Goal: Navigation & Orientation: Find specific page/section

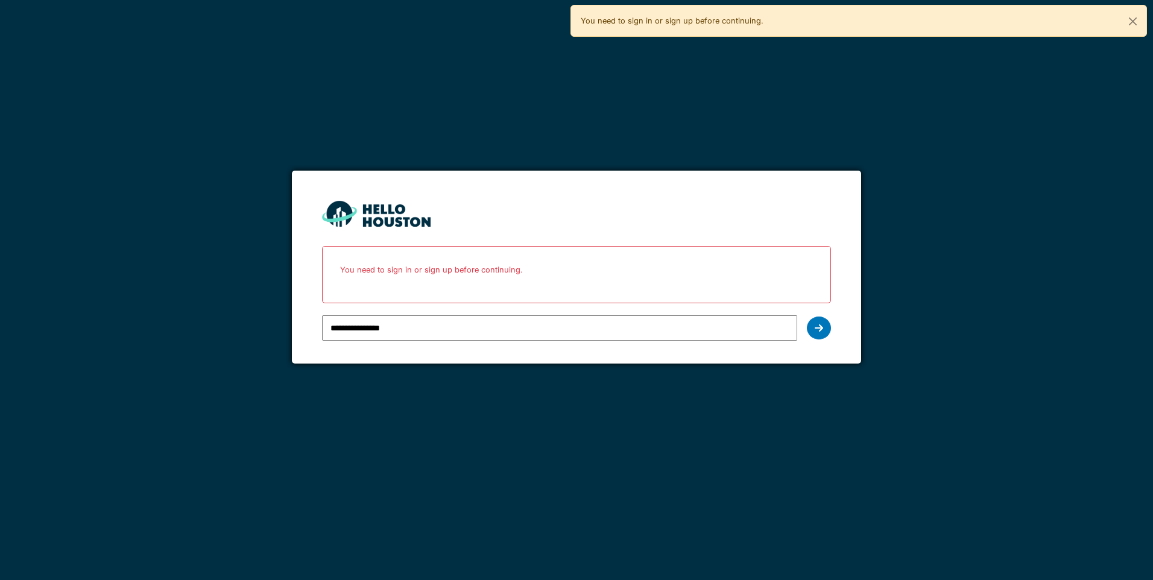
click at [828, 331] on div at bounding box center [819, 328] width 24 height 23
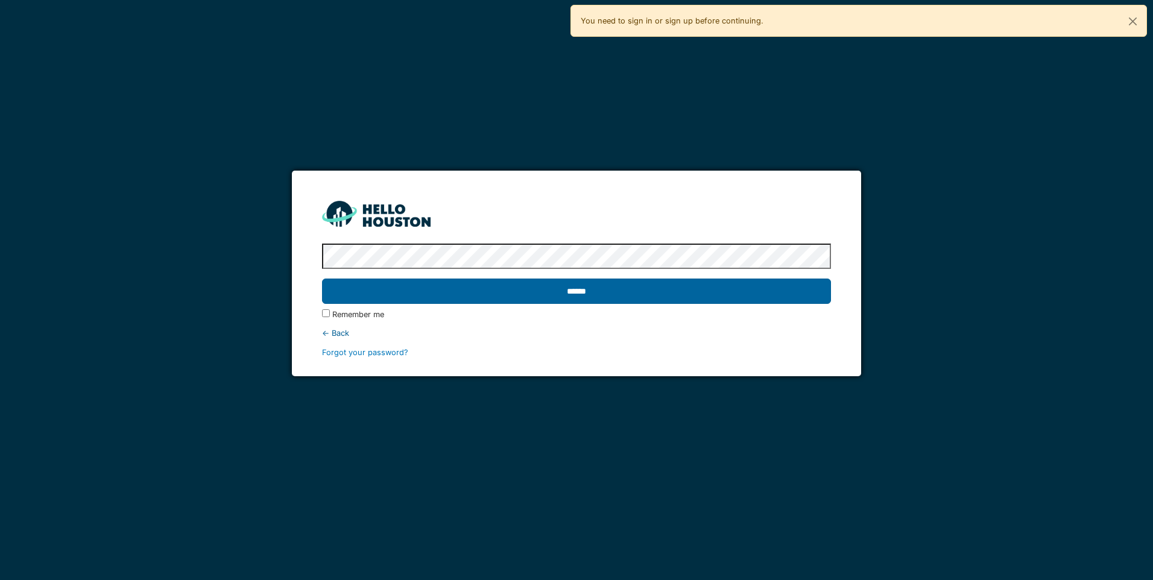
click at [765, 296] on input "******" at bounding box center [576, 291] width 508 height 25
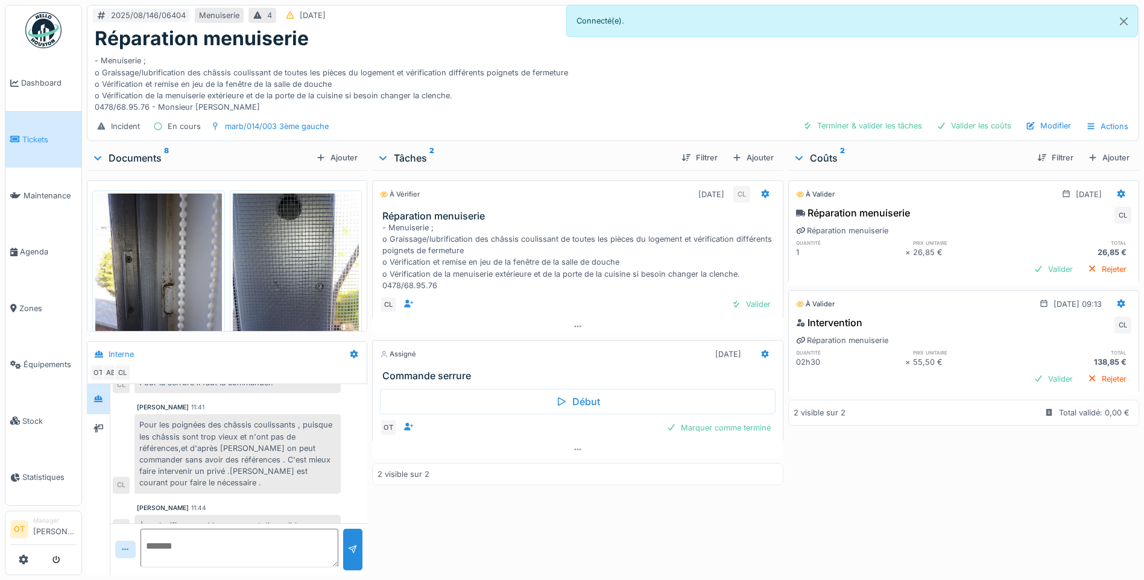
scroll to position [275, 0]
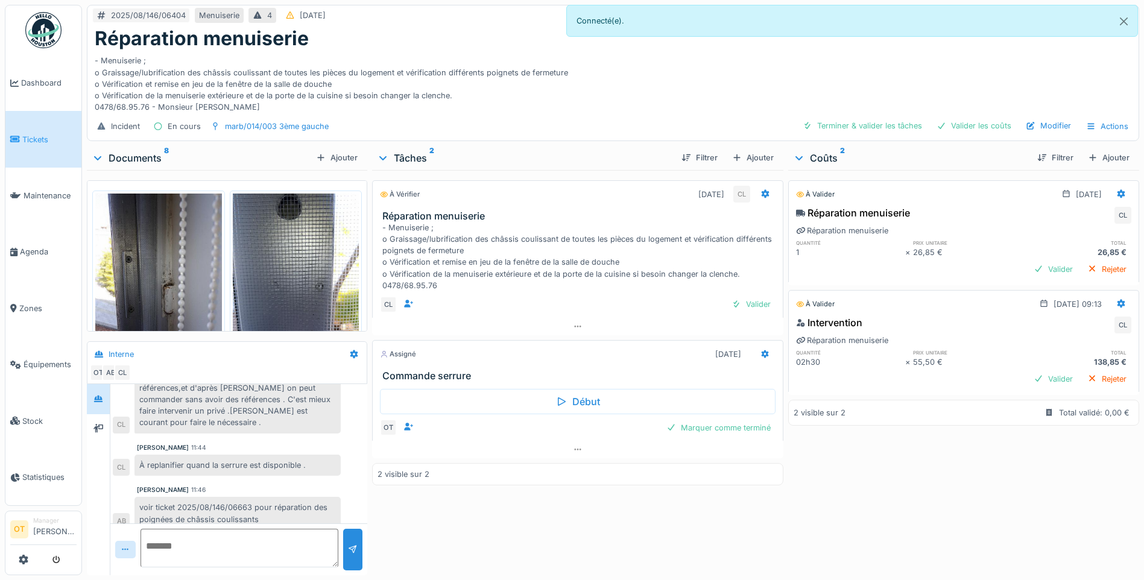
click at [171, 292] on img at bounding box center [158, 278] width 127 height 168
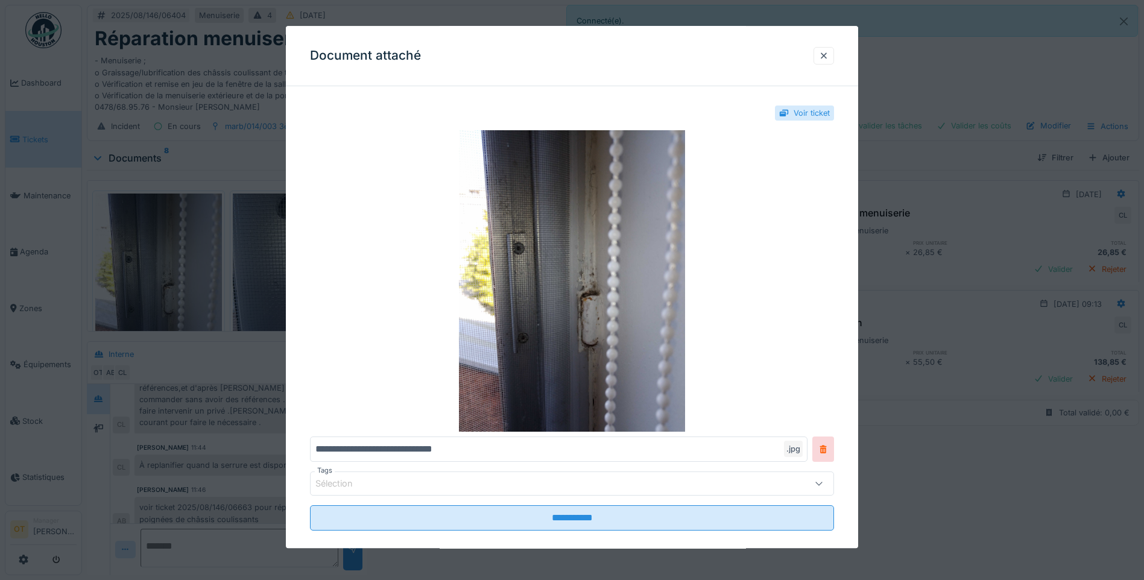
click at [171, 292] on div at bounding box center [572, 290] width 1144 height 580
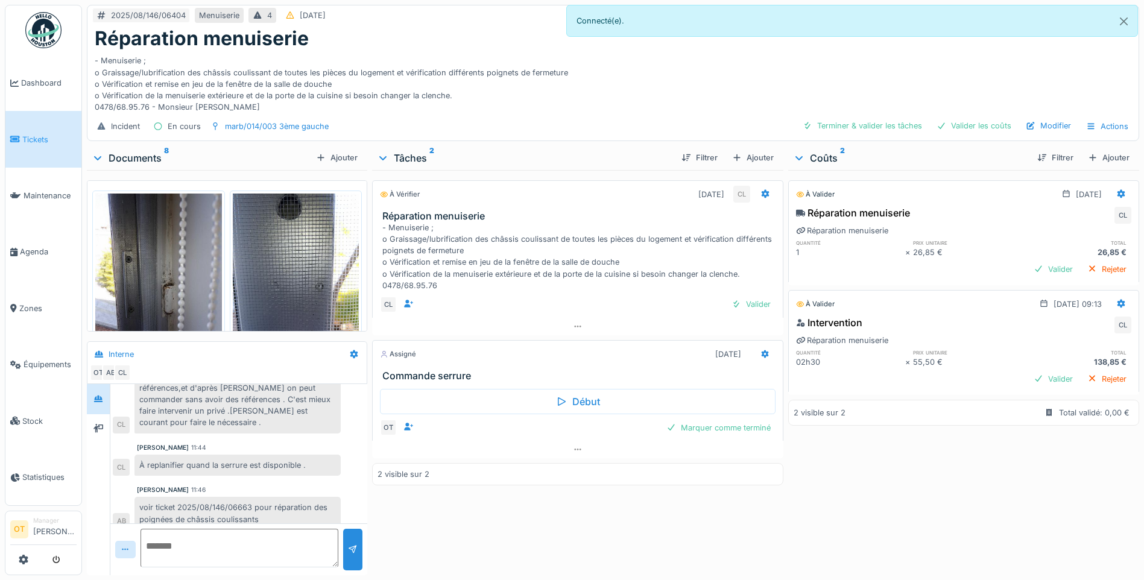
click at [252, 294] on img at bounding box center [296, 278] width 127 height 168
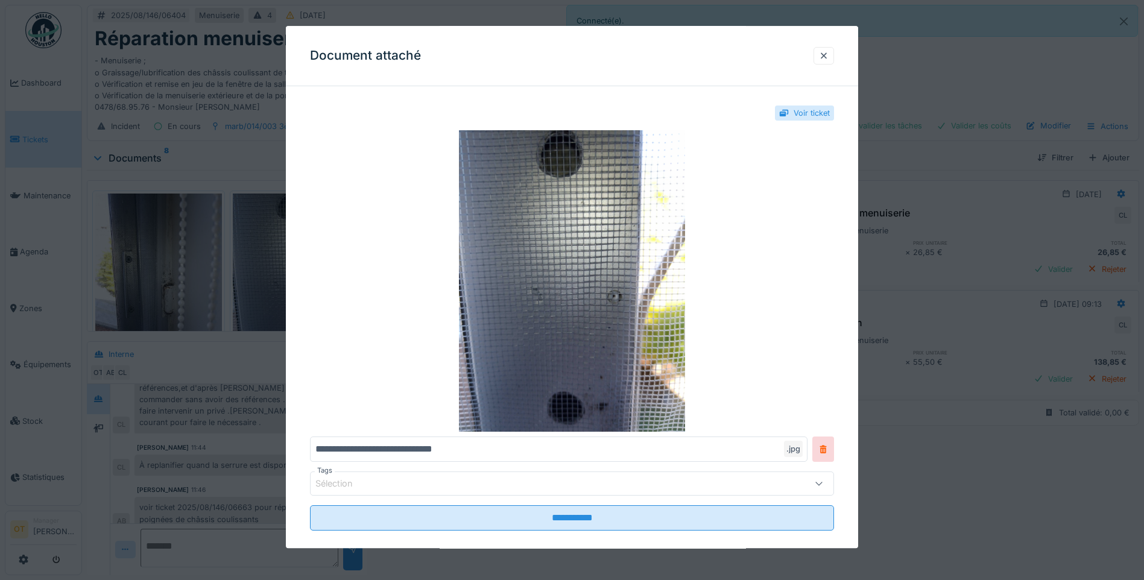
click at [233, 297] on div at bounding box center [572, 290] width 1144 height 580
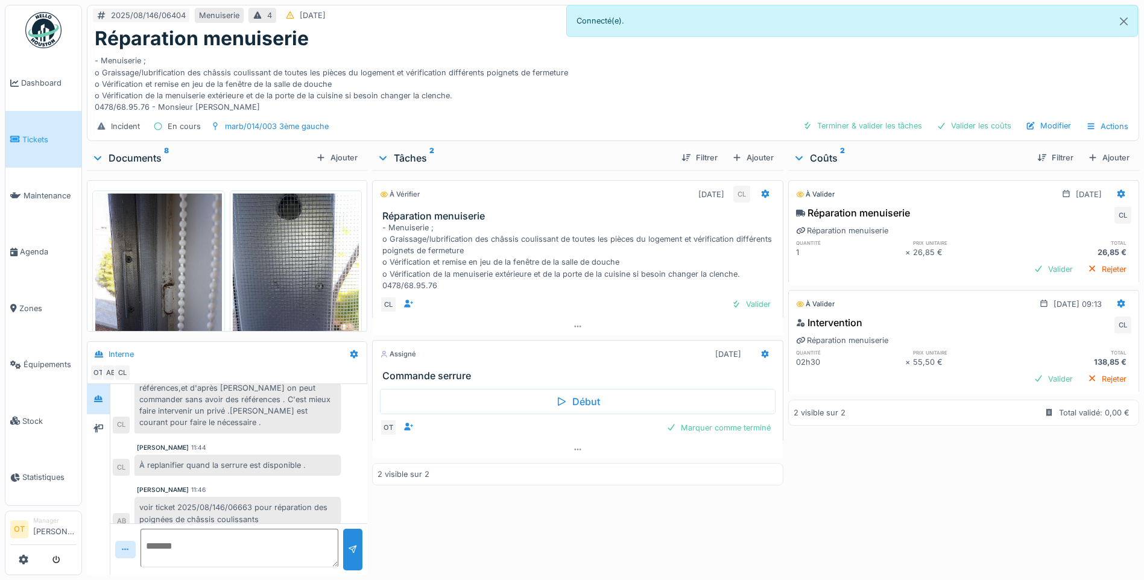
scroll to position [215, 0]
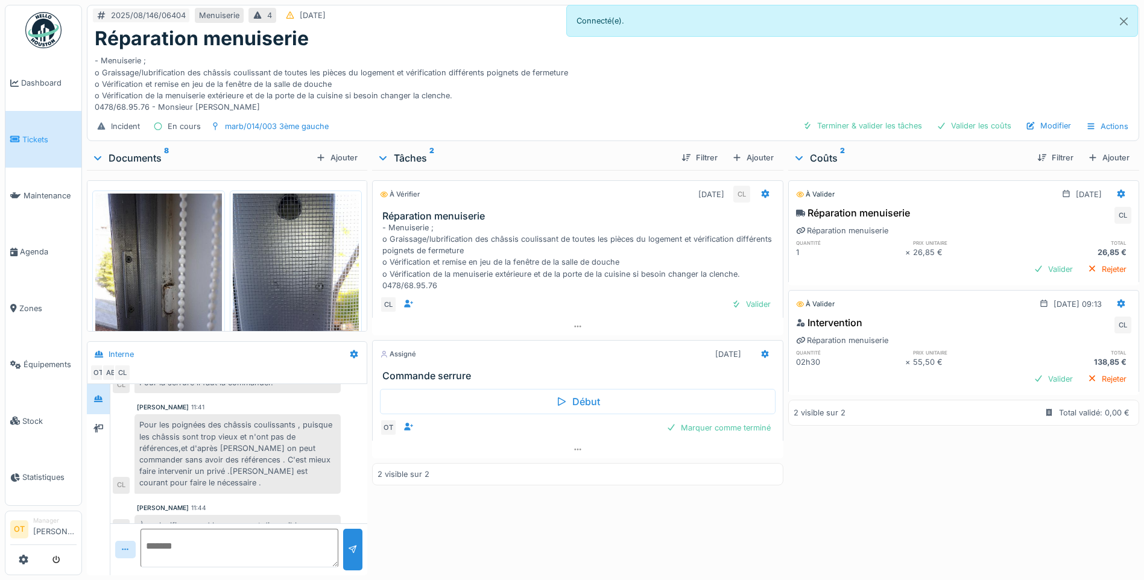
click at [143, 279] on img at bounding box center [158, 278] width 127 height 168
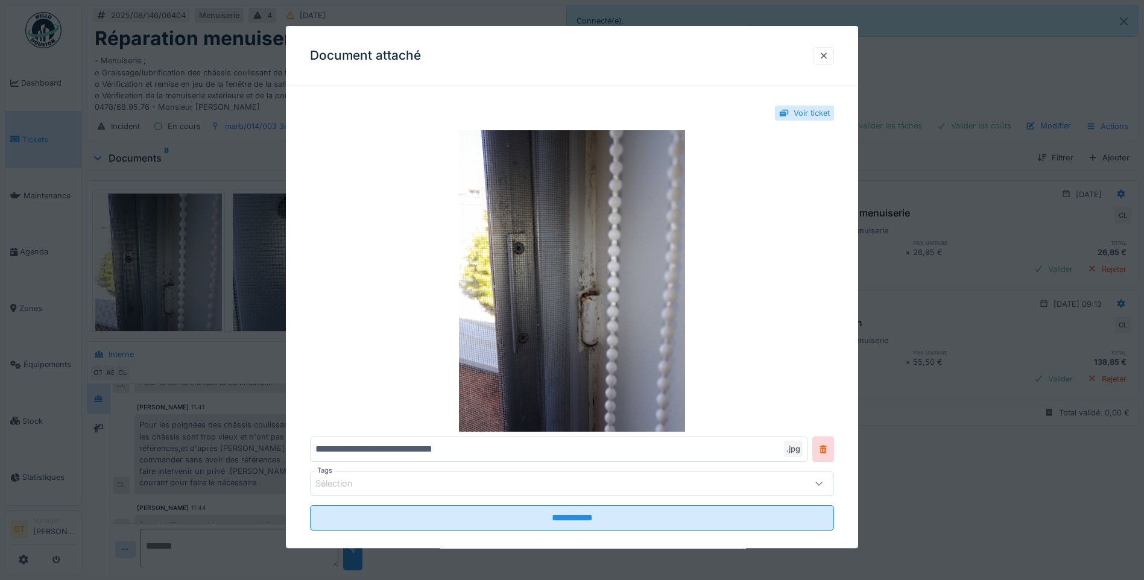
click at [143, 279] on div at bounding box center [572, 290] width 1144 height 580
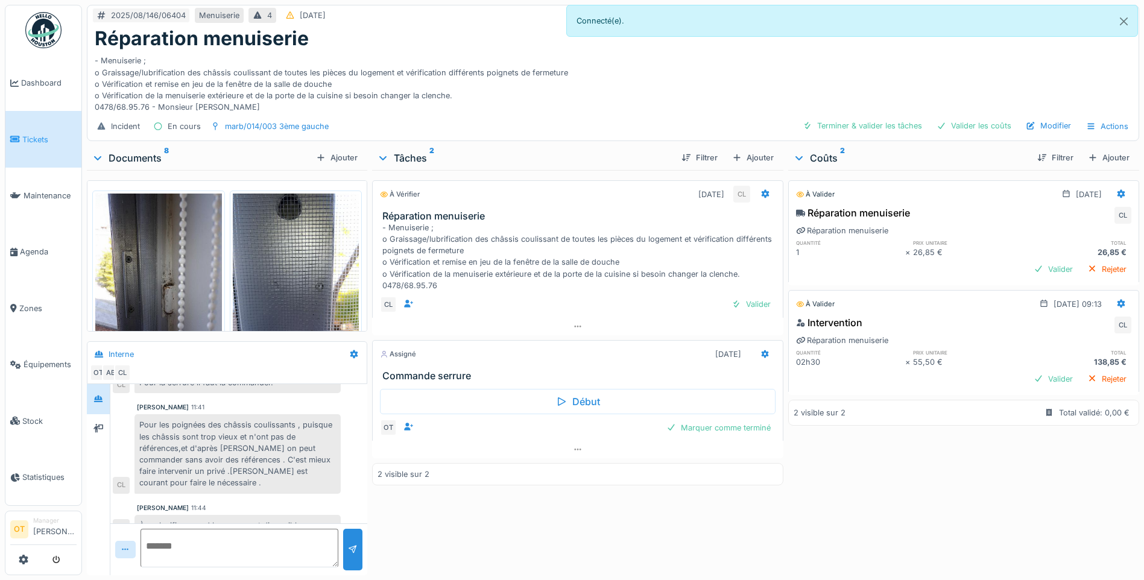
click at [285, 293] on img at bounding box center [296, 278] width 127 height 168
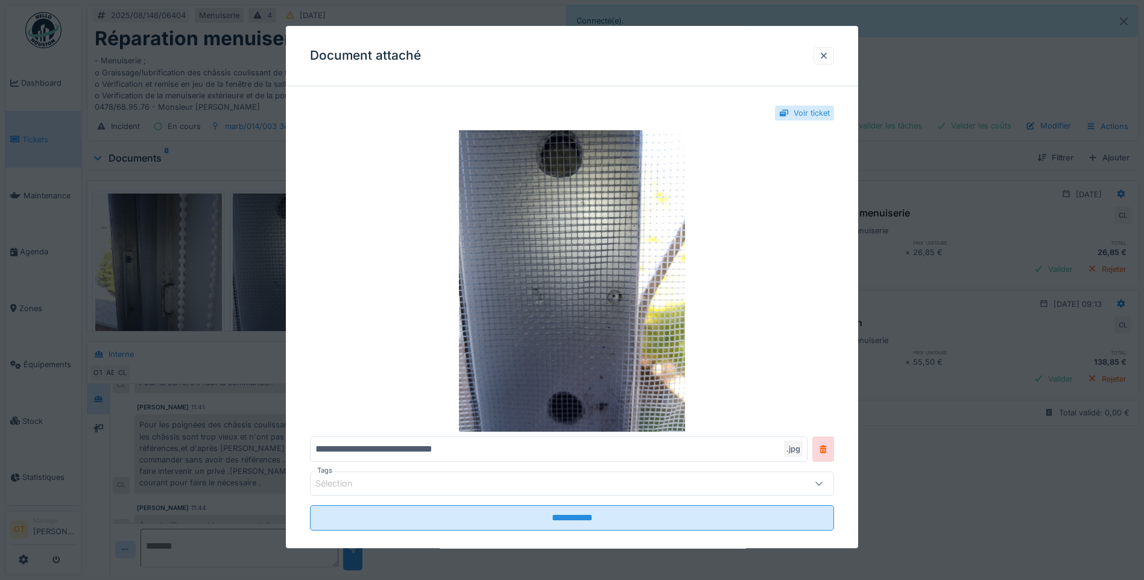
click at [262, 293] on div at bounding box center [572, 290] width 1144 height 580
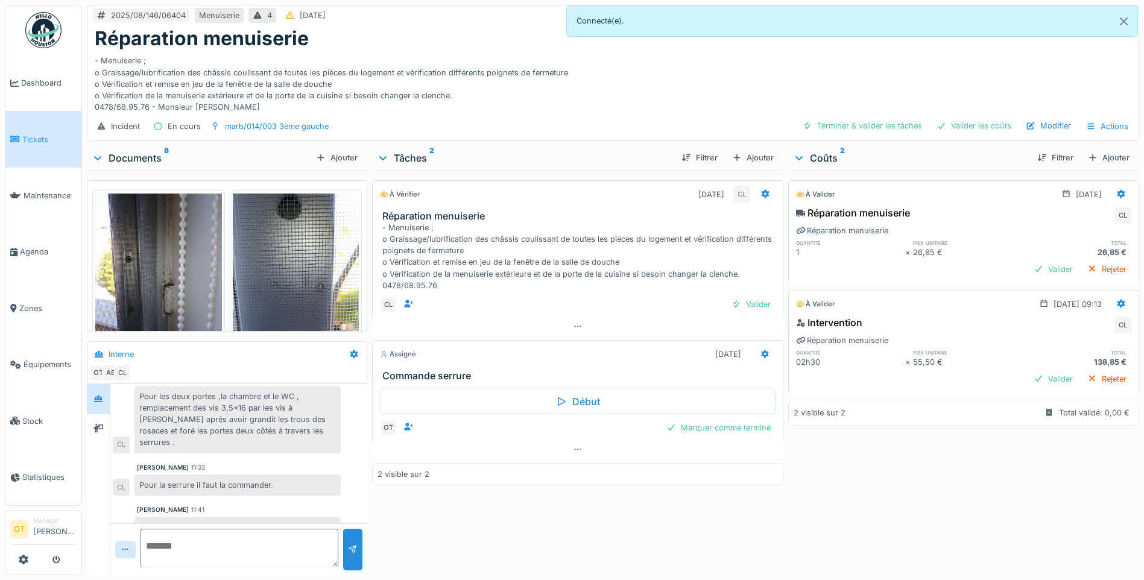
scroll to position [94, 0]
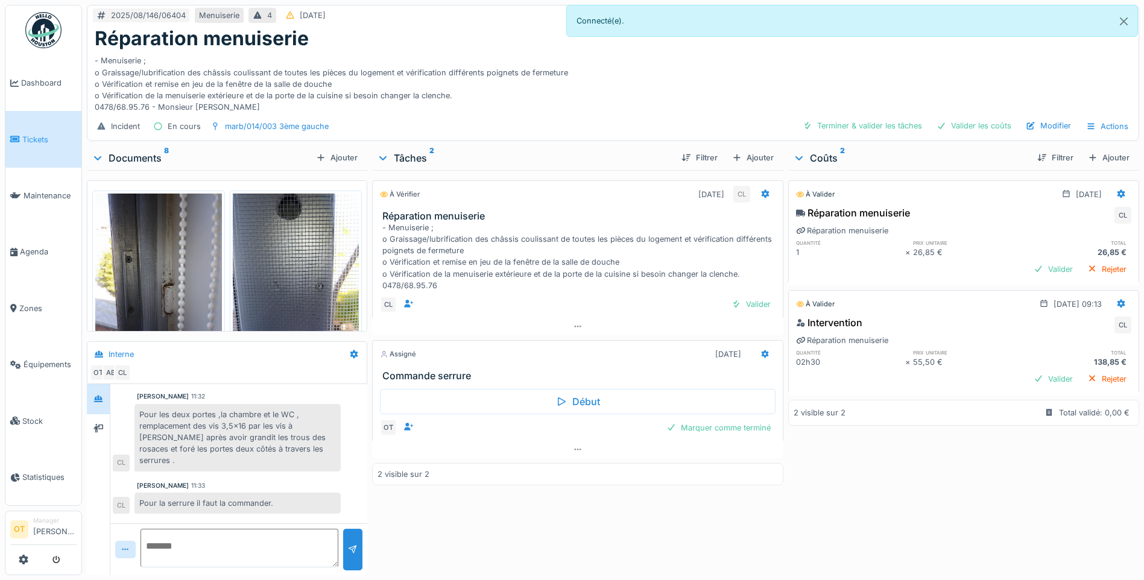
click at [192, 277] on img at bounding box center [158, 278] width 127 height 168
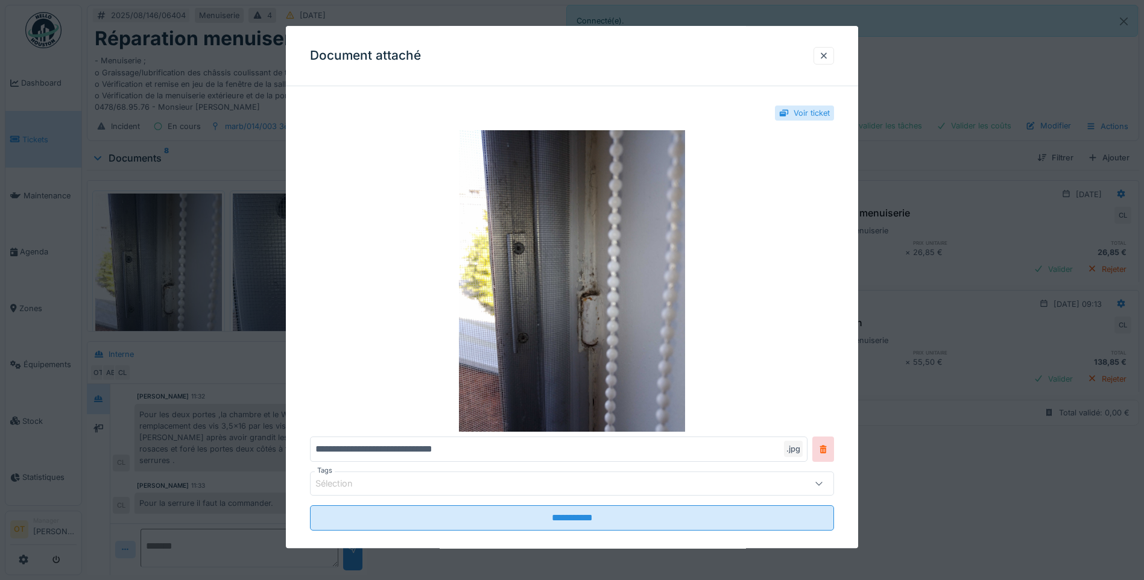
click at [192, 277] on div at bounding box center [572, 290] width 1144 height 580
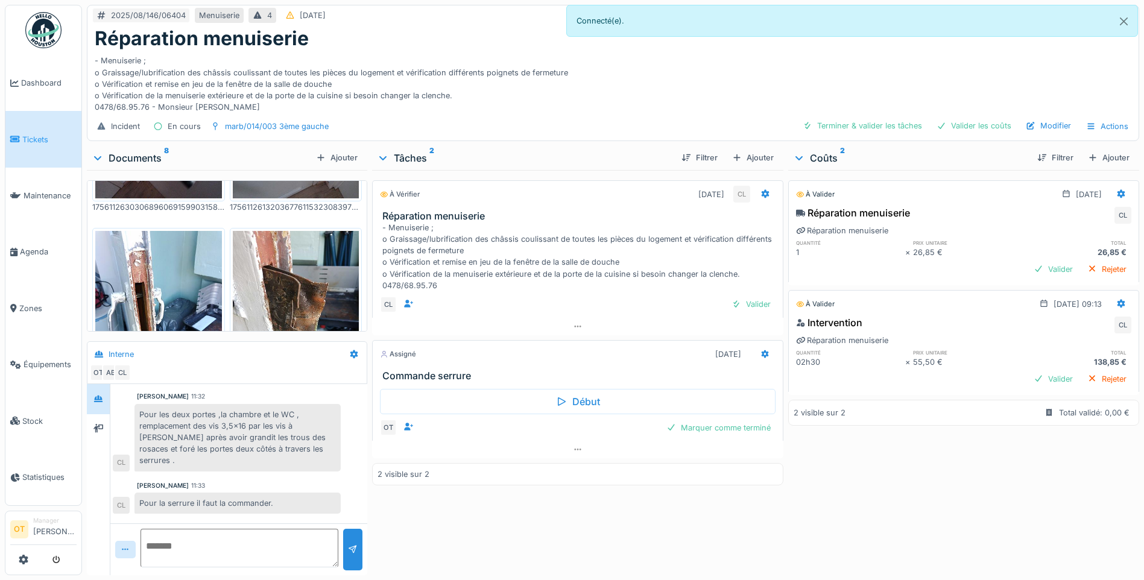
scroll to position [422, 0]
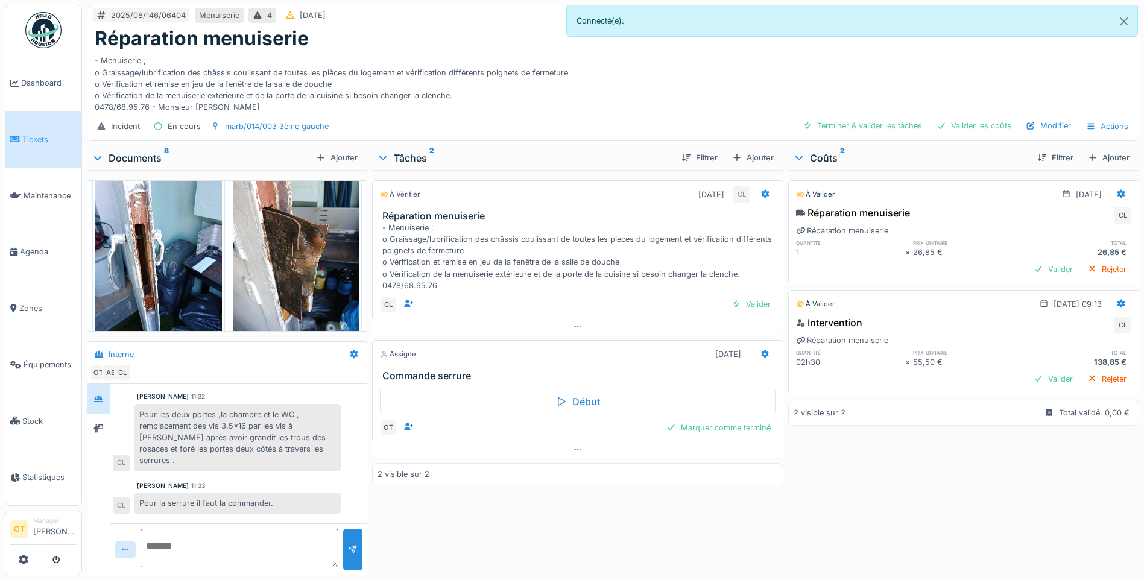
click at [317, 267] on img at bounding box center [296, 257] width 127 height 168
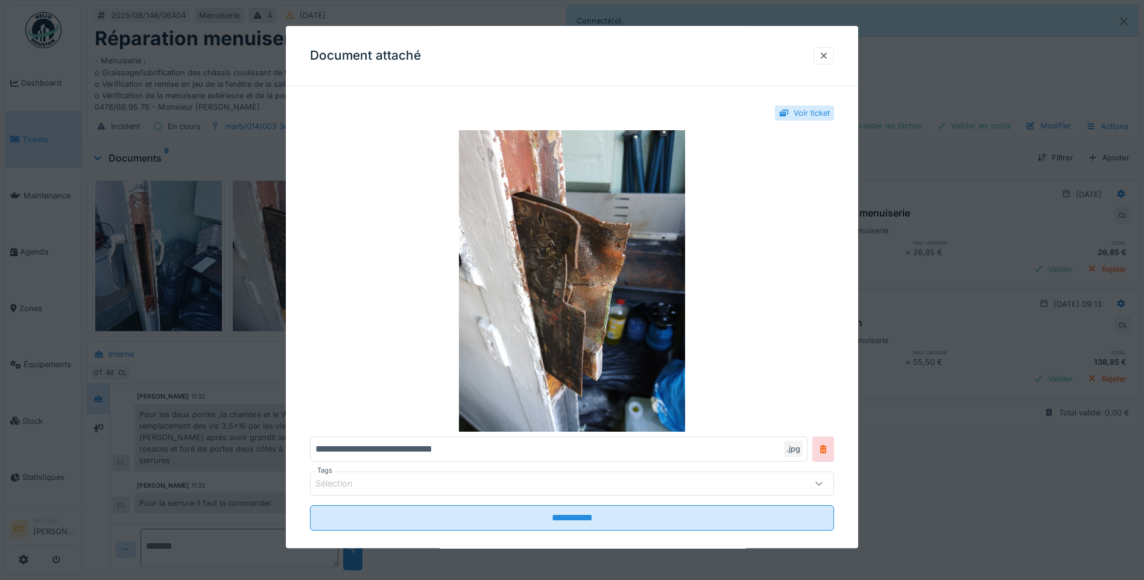
click at [198, 270] on div at bounding box center [572, 290] width 1144 height 580
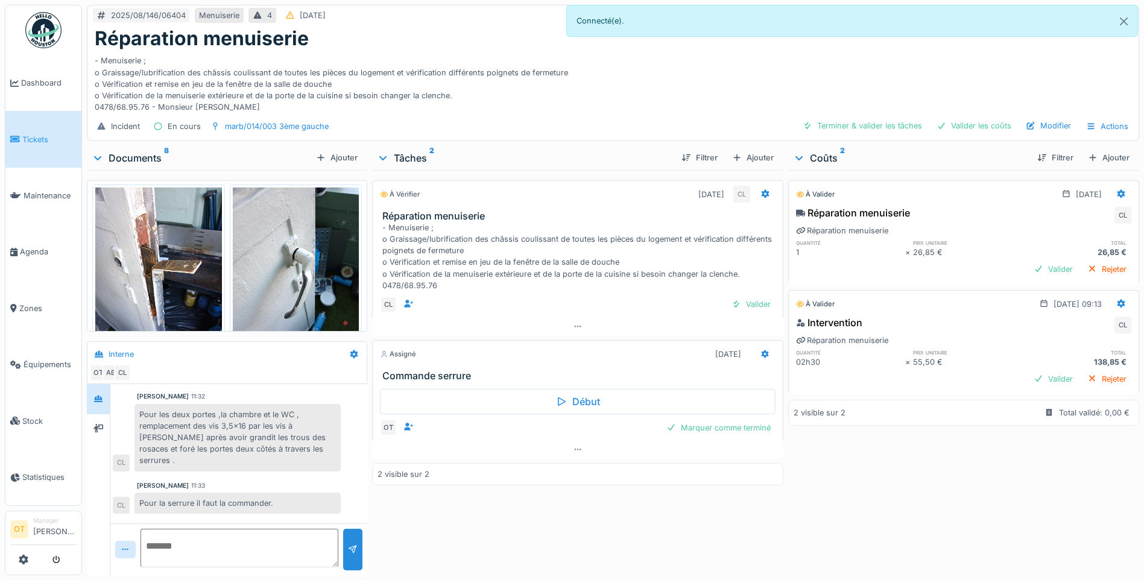
scroll to position [626, 0]
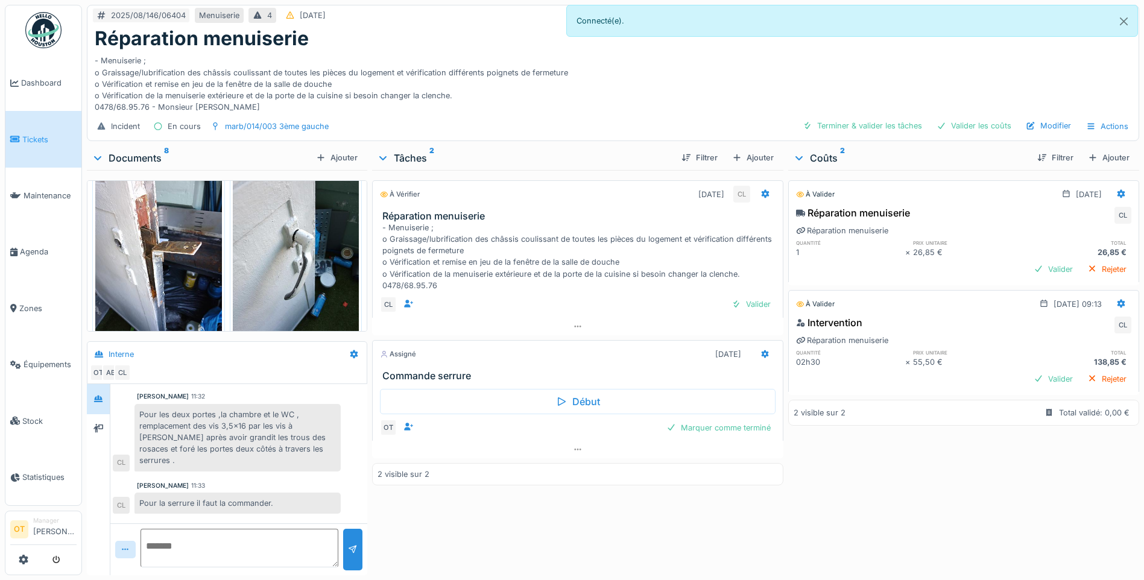
click at [291, 244] on img at bounding box center [296, 253] width 127 height 168
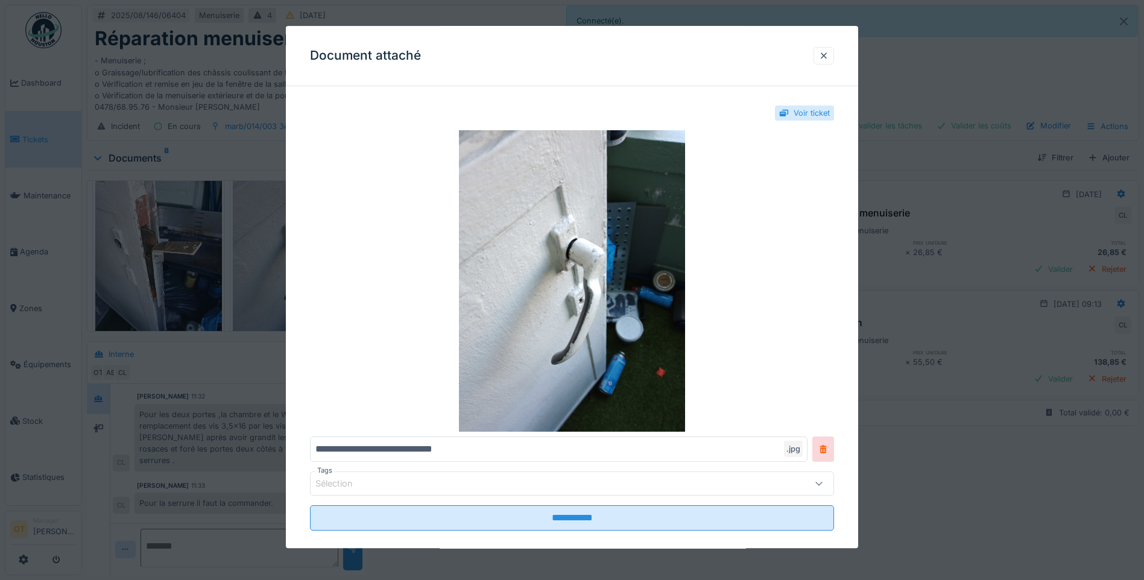
click at [261, 245] on div at bounding box center [572, 290] width 1144 height 580
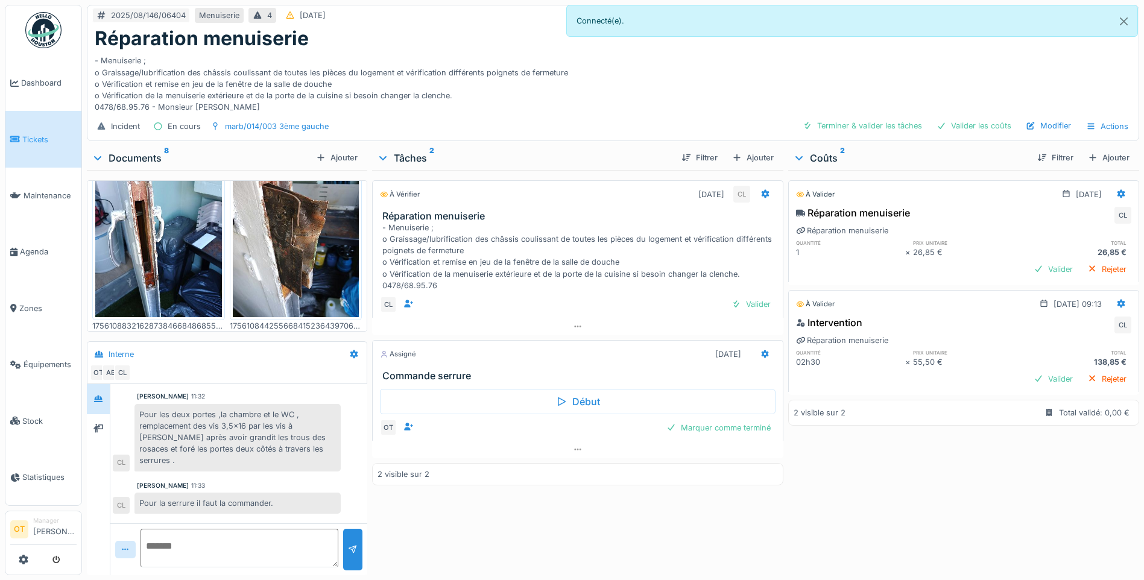
scroll to position [445, 0]
click at [303, 232] on img at bounding box center [296, 234] width 127 height 168
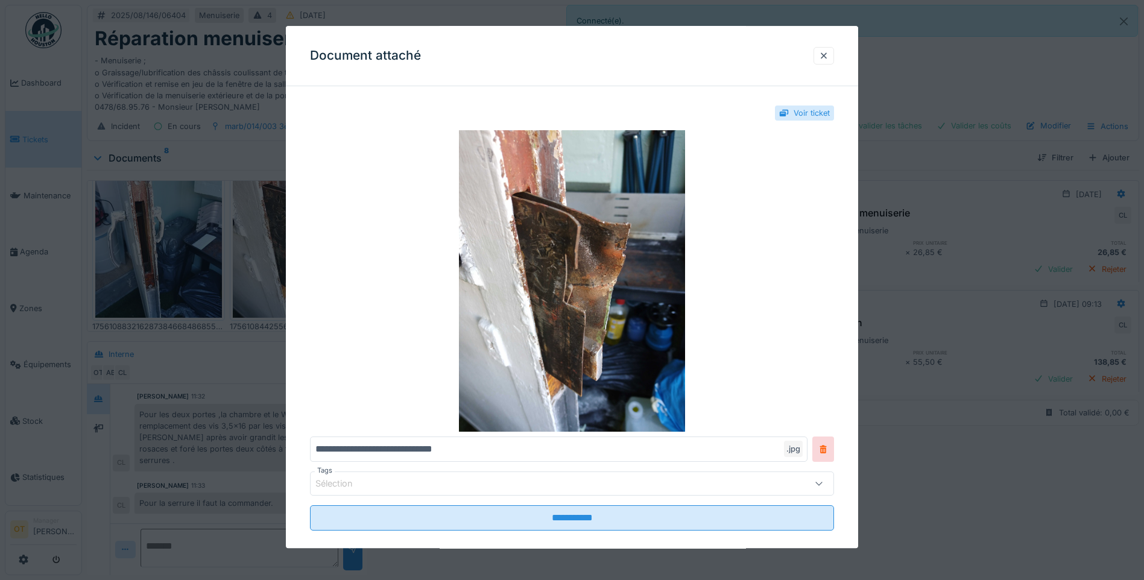
click at [945, 141] on div at bounding box center [572, 290] width 1144 height 580
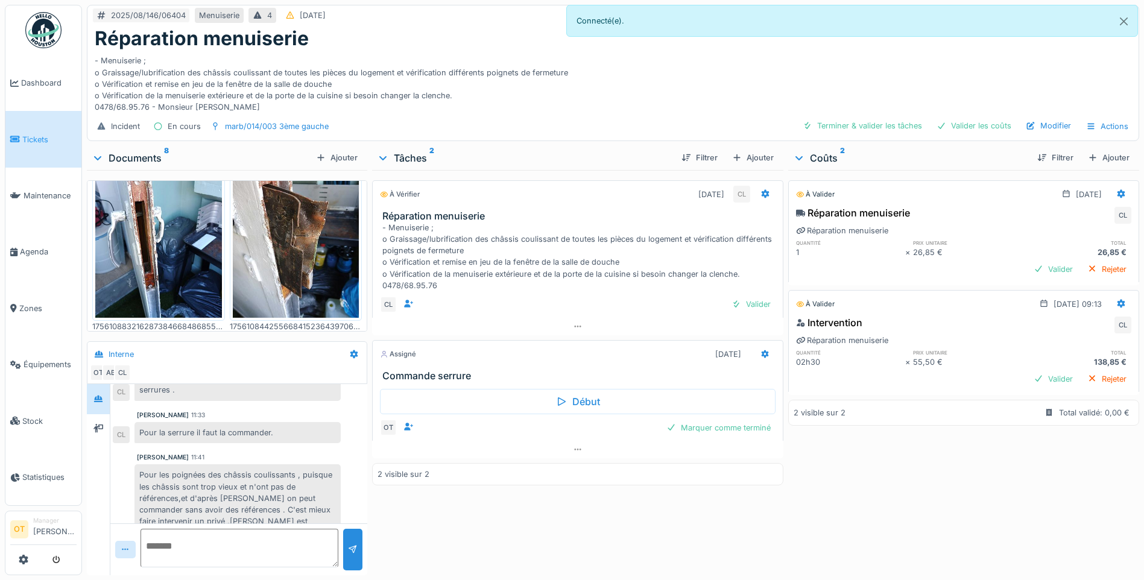
scroll to position [275, 0]
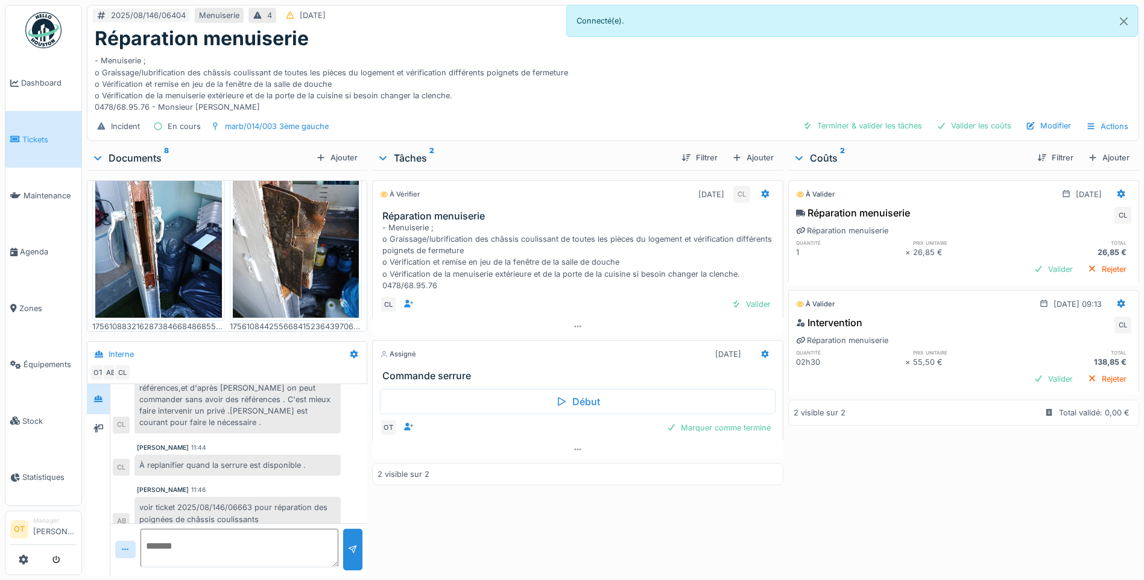
click at [280, 221] on img at bounding box center [296, 234] width 127 height 168
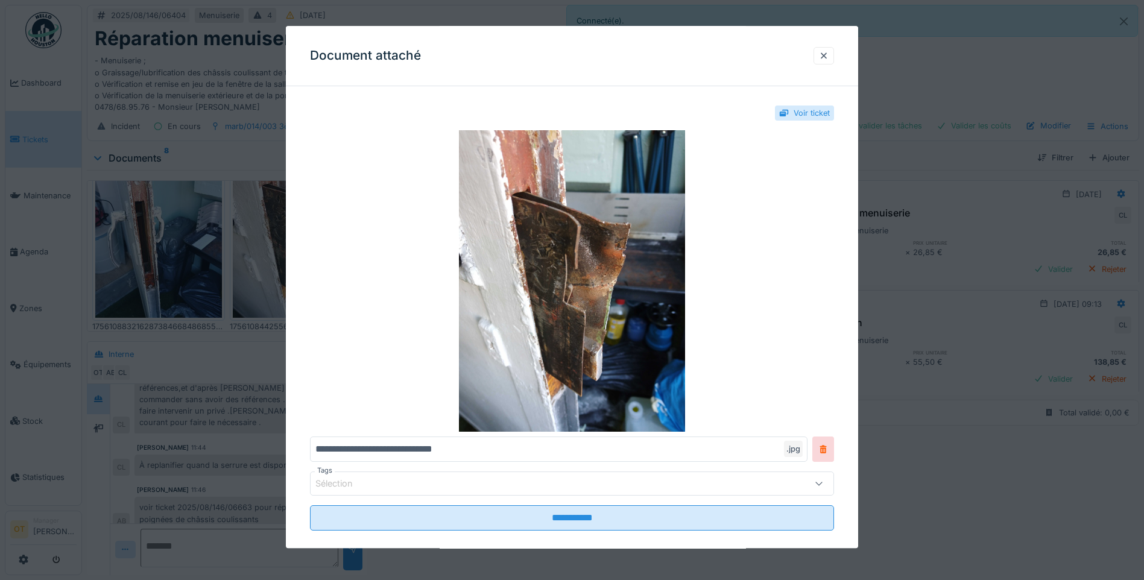
click at [273, 218] on div at bounding box center [572, 290] width 1144 height 580
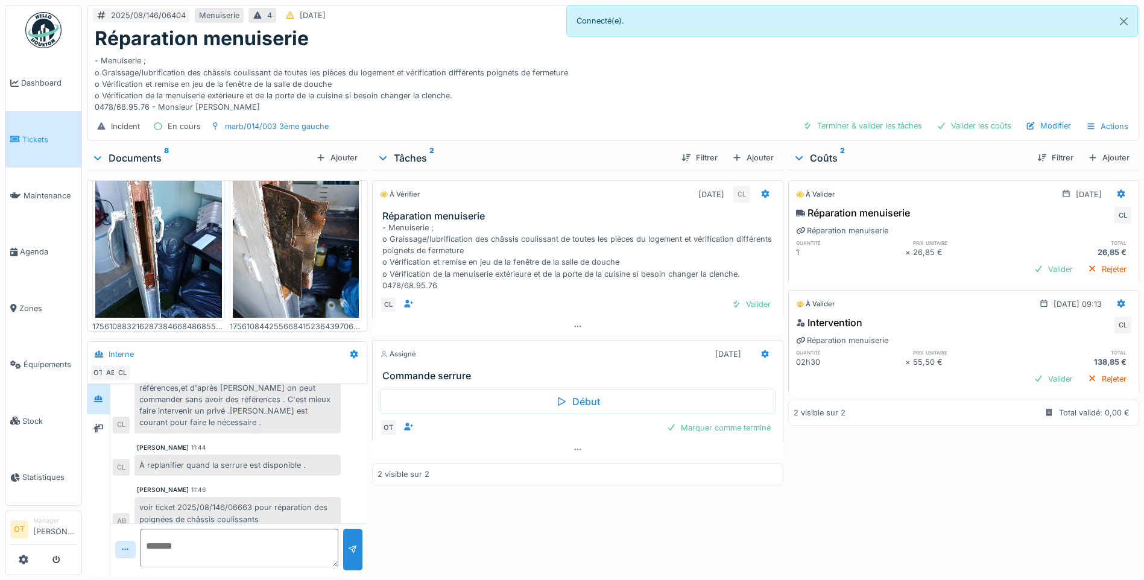
click at [182, 249] on img at bounding box center [158, 234] width 127 height 168
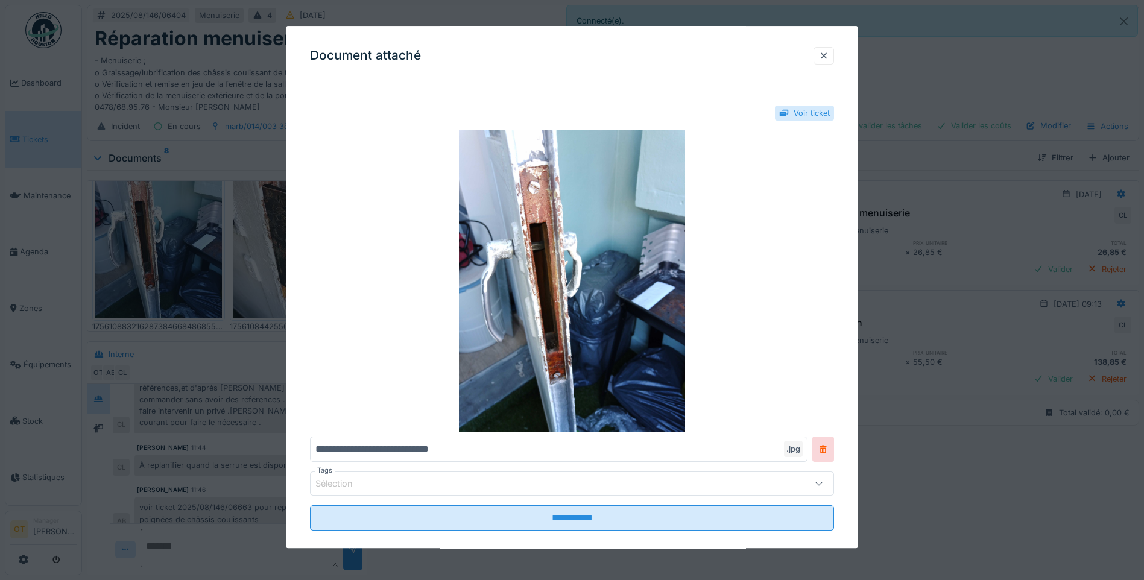
click at [182, 249] on div at bounding box center [572, 290] width 1144 height 580
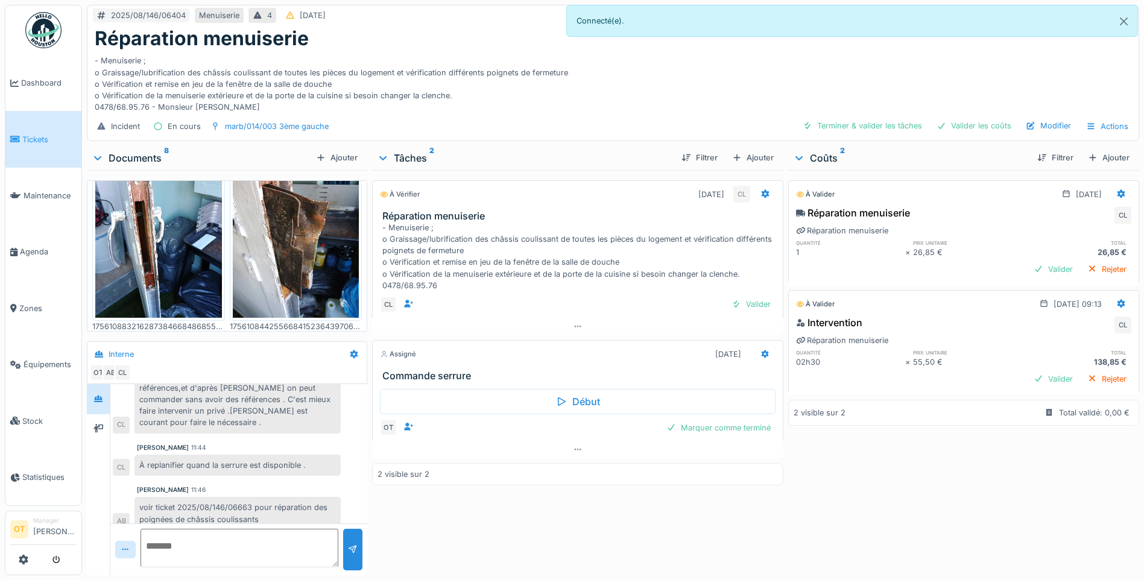
click at [258, 244] on img at bounding box center [296, 234] width 127 height 168
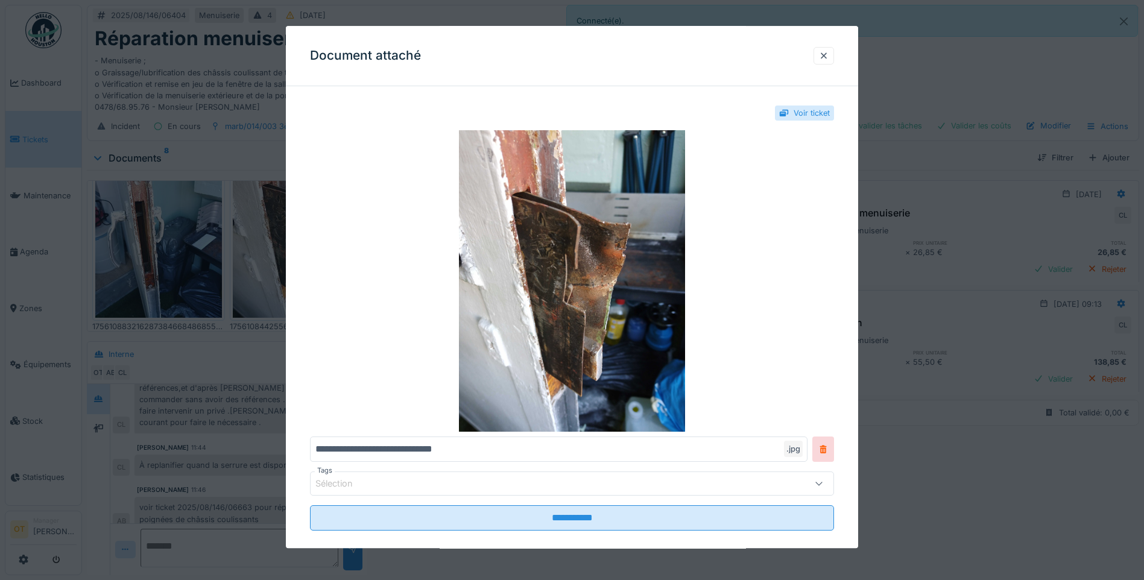
click at [258, 244] on div at bounding box center [572, 290] width 1144 height 580
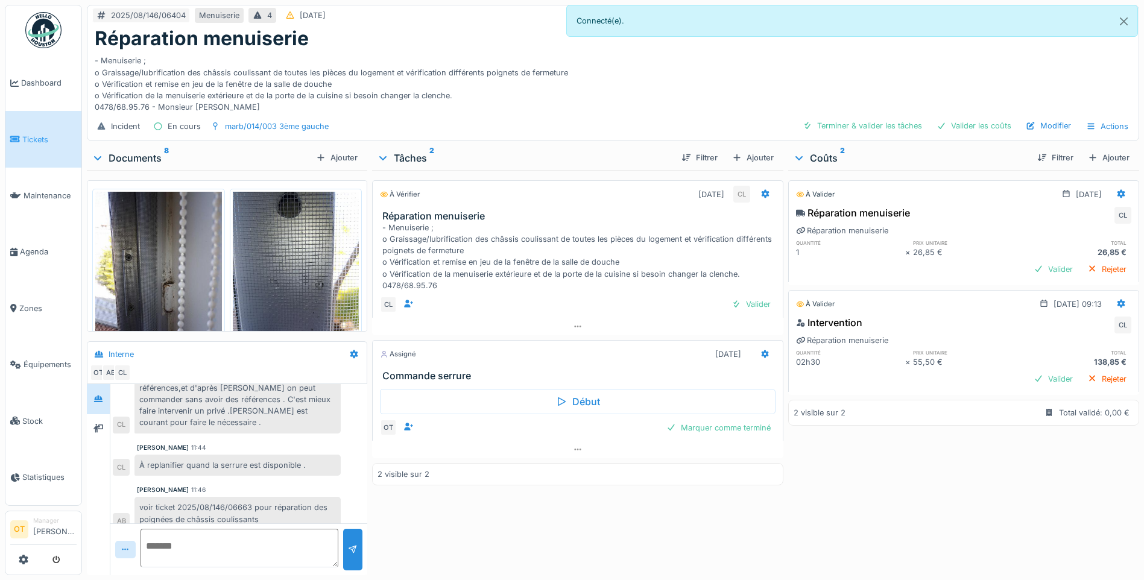
scroll to position [0, 0]
click at [1122, 21] on button "Close" at bounding box center [1123, 21] width 27 height 32
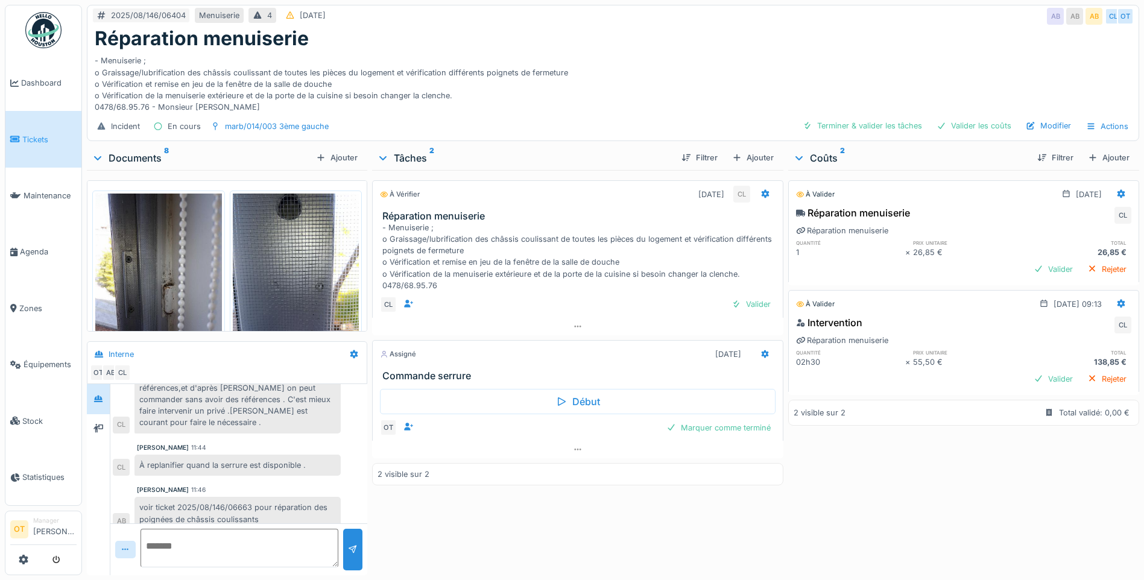
click at [382, 227] on div "- Menuiserie ; o Graissage/lubrification des châssis coulissant de toutes les p…" at bounding box center [580, 256] width 396 height 69
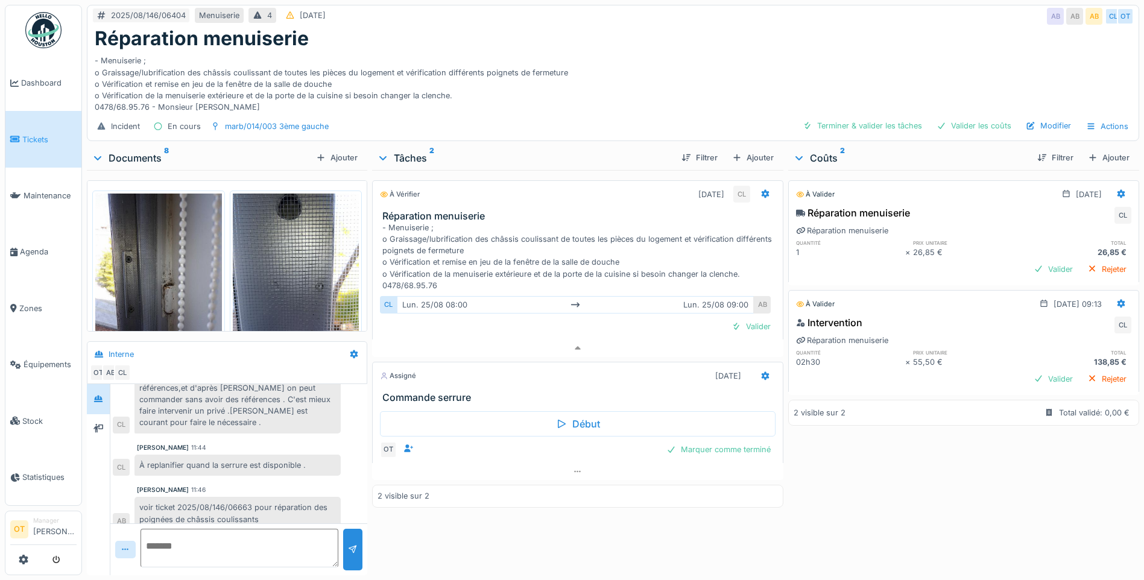
click at [463, 247] on div "- Menuiserie ; o Graissage/lubrification des châssis coulissant de toutes les p…" at bounding box center [580, 256] width 396 height 69
